Goal: Information Seeking & Learning: Learn about a topic

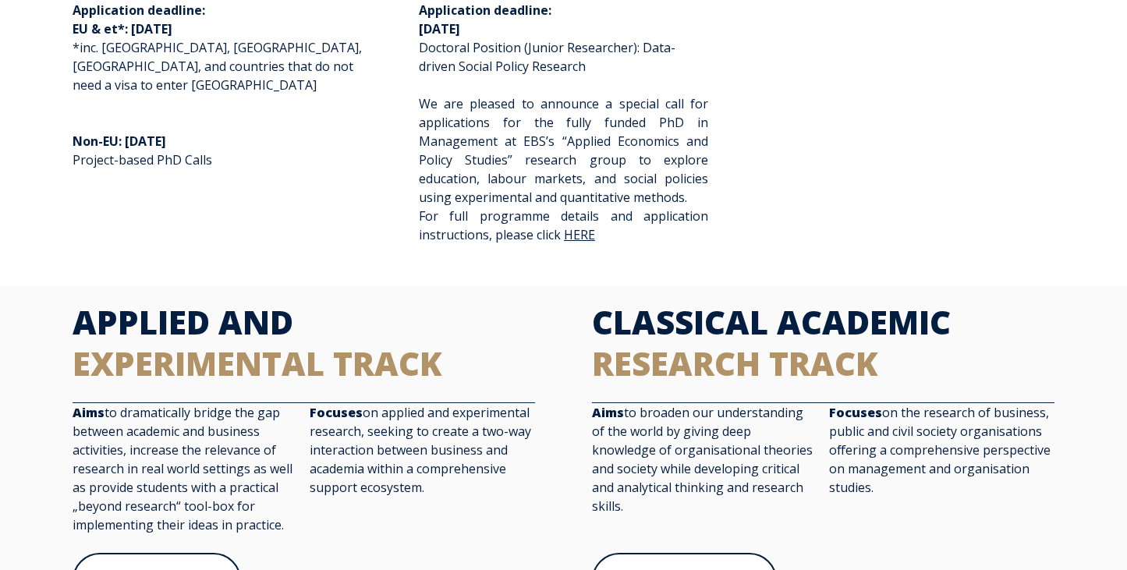
scroll to position [386, 0]
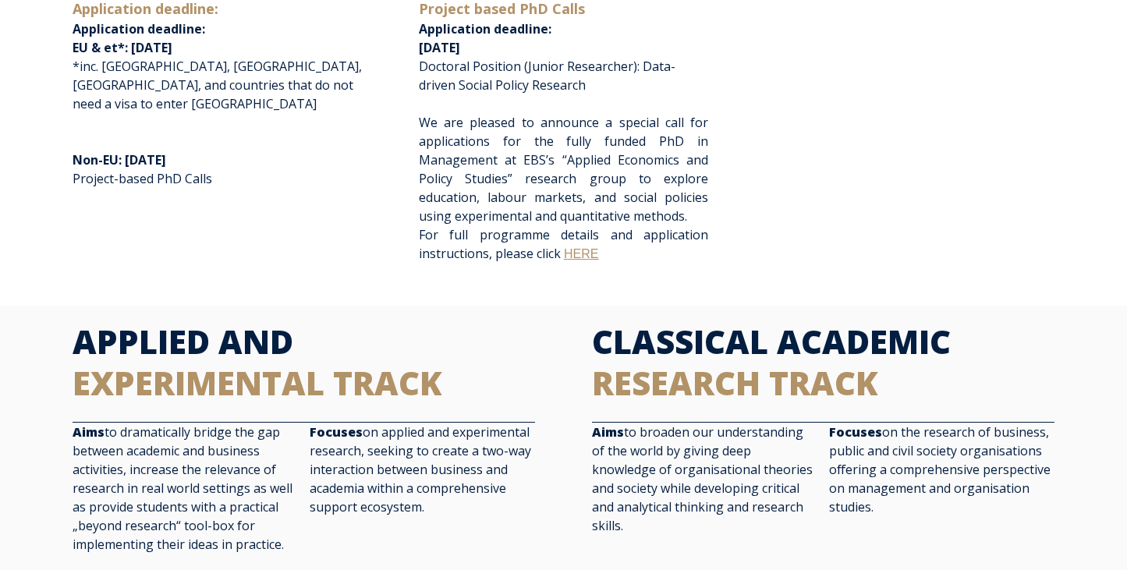
click at [583, 257] on link "HERE" at bounding box center [581, 253] width 34 height 13
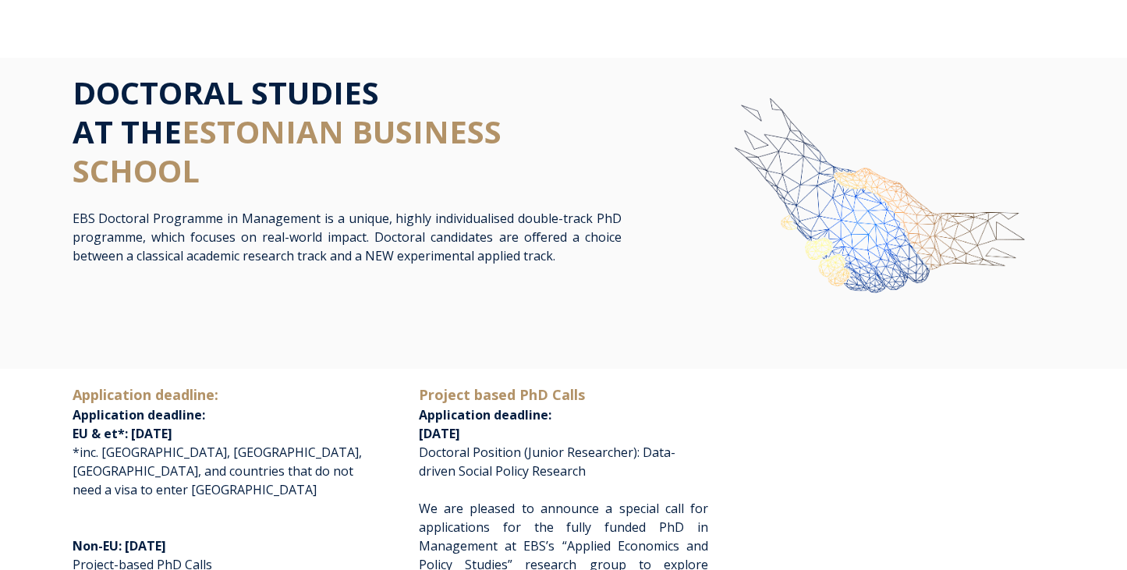
scroll to position [0, 0]
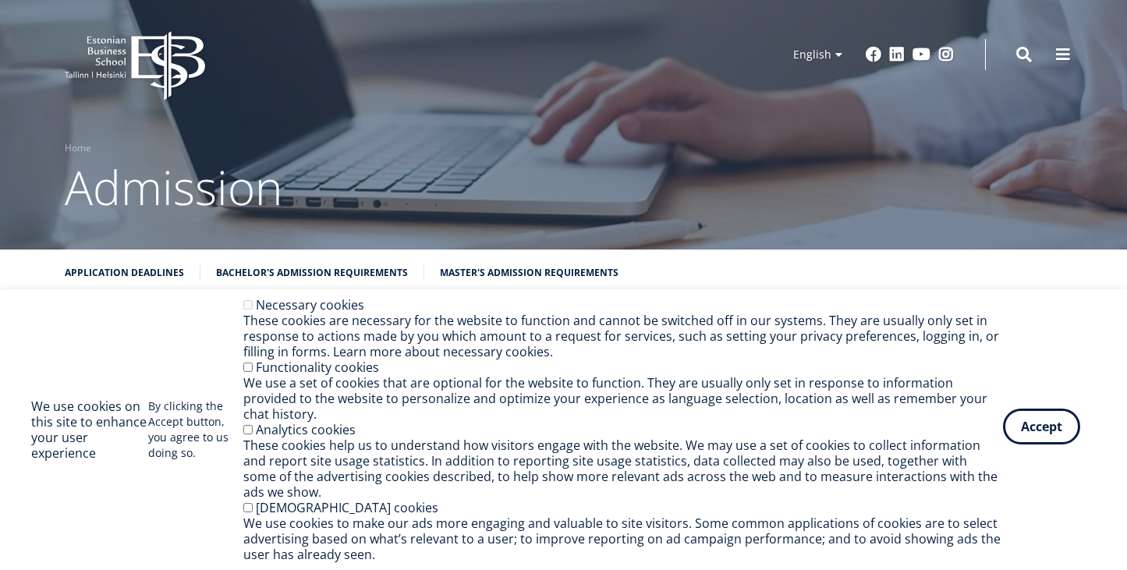
click at [1032, 445] on button "Accept" at bounding box center [1041, 427] width 77 height 36
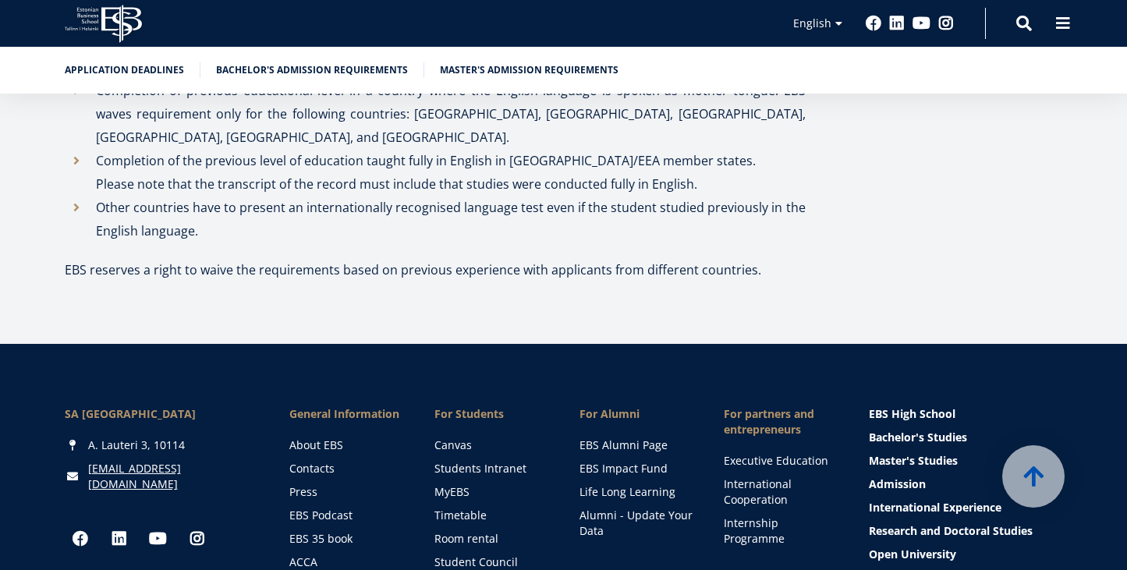
scroll to position [5701, 0]
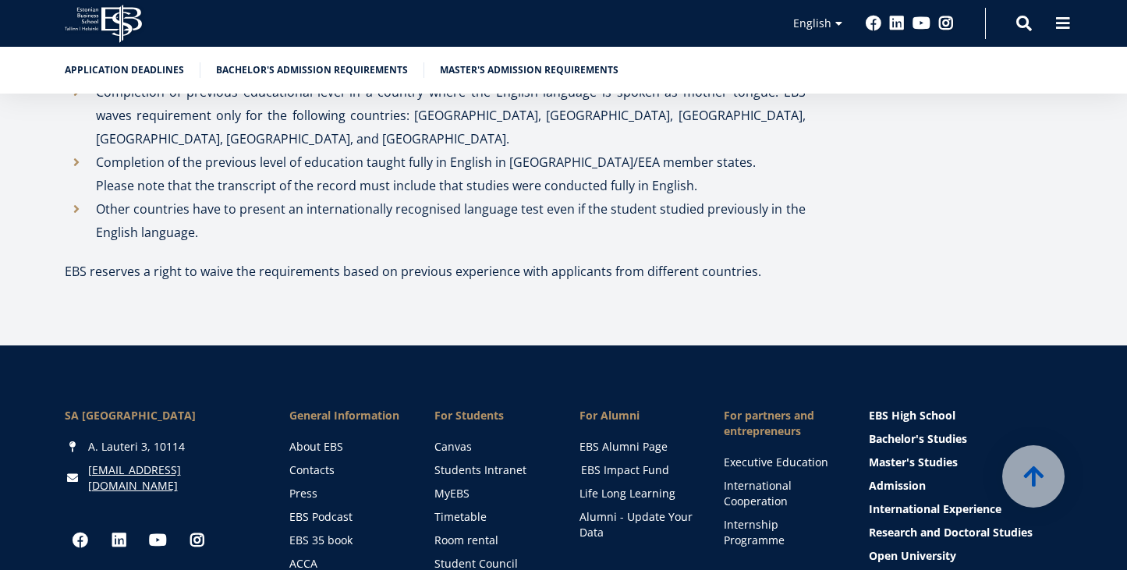
click at [640, 463] on link "EBS Impact Fund" at bounding box center [638, 471] width 114 height 16
click at [750, 517] on link "Internship Programme" at bounding box center [783, 532] width 114 height 31
click at [475, 463] on link "Students Intranet" at bounding box center [493, 471] width 114 height 16
